Goal: Task Accomplishment & Management: Use online tool/utility

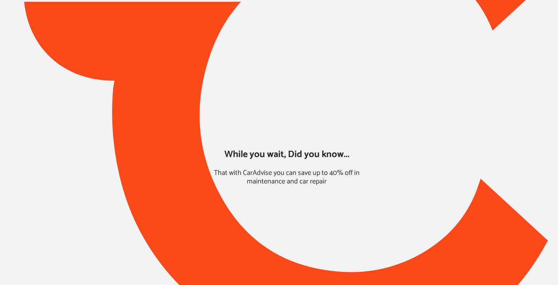
type input "*****"
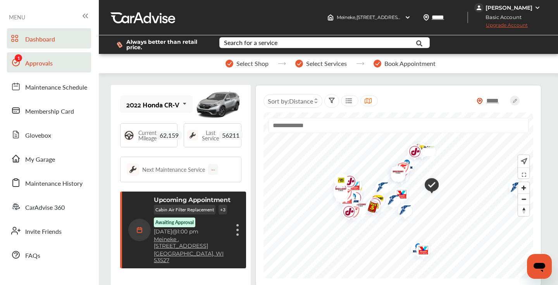
click at [60, 63] on link "Approvals" at bounding box center [49, 62] width 84 height 20
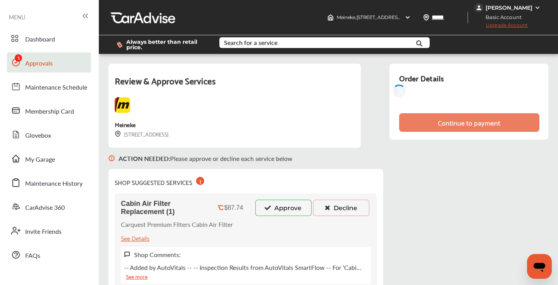
click at [343, 212] on button "Decline" at bounding box center [341, 207] width 56 height 16
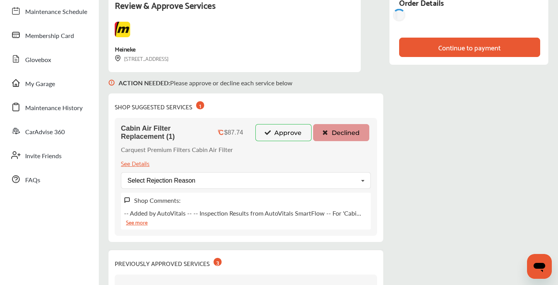
scroll to position [82, 0]
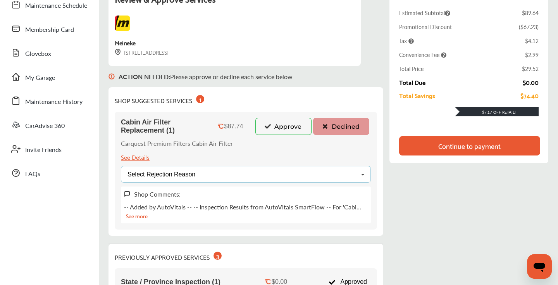
click at [305, 177] on div "Select Rejection Reason Price Not Required More Info Needed Other" at bounding box center [246, 174] width 250 height 17
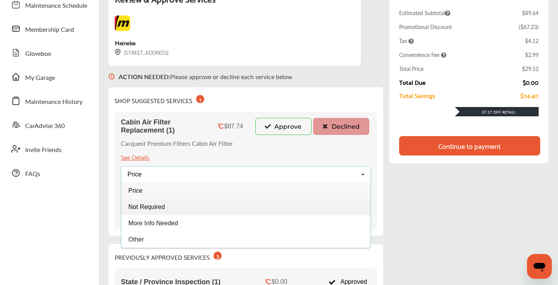
click at [183, 208] on div "Not Required" at bounding box center [245, 206] width 249 height 16
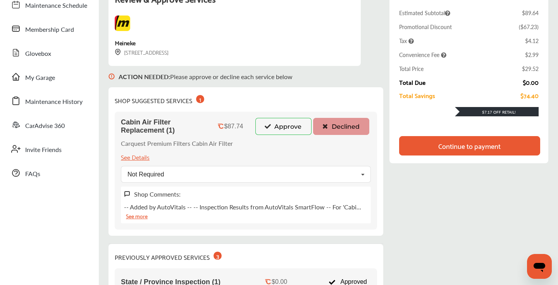
click at [438, 146] on div "Continue to payment" at bounding box center [468, 146] width 65 height 8
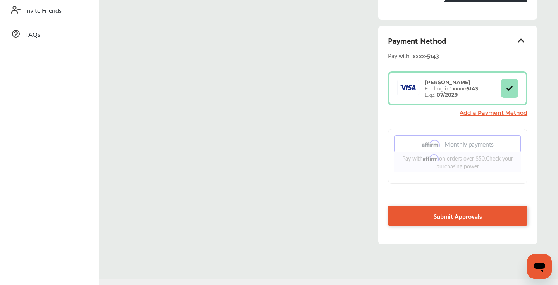
scroll to position [241, 0]
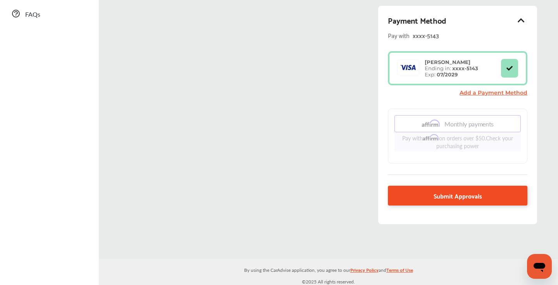
click at [402, 198] on link "Submit Approvals" at bounding box center [457, 195] width 139 height 20
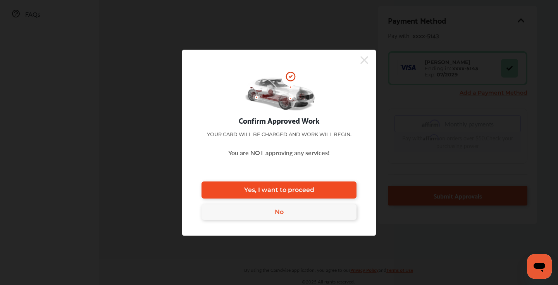
click at [270, 188] on span "Yes, I want to proceed" at bounding box center [279, 189] width 70 height 7
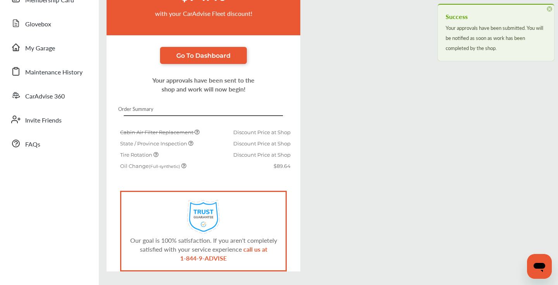
scroll to position [138, 0]
